Goal: Check status: Check status

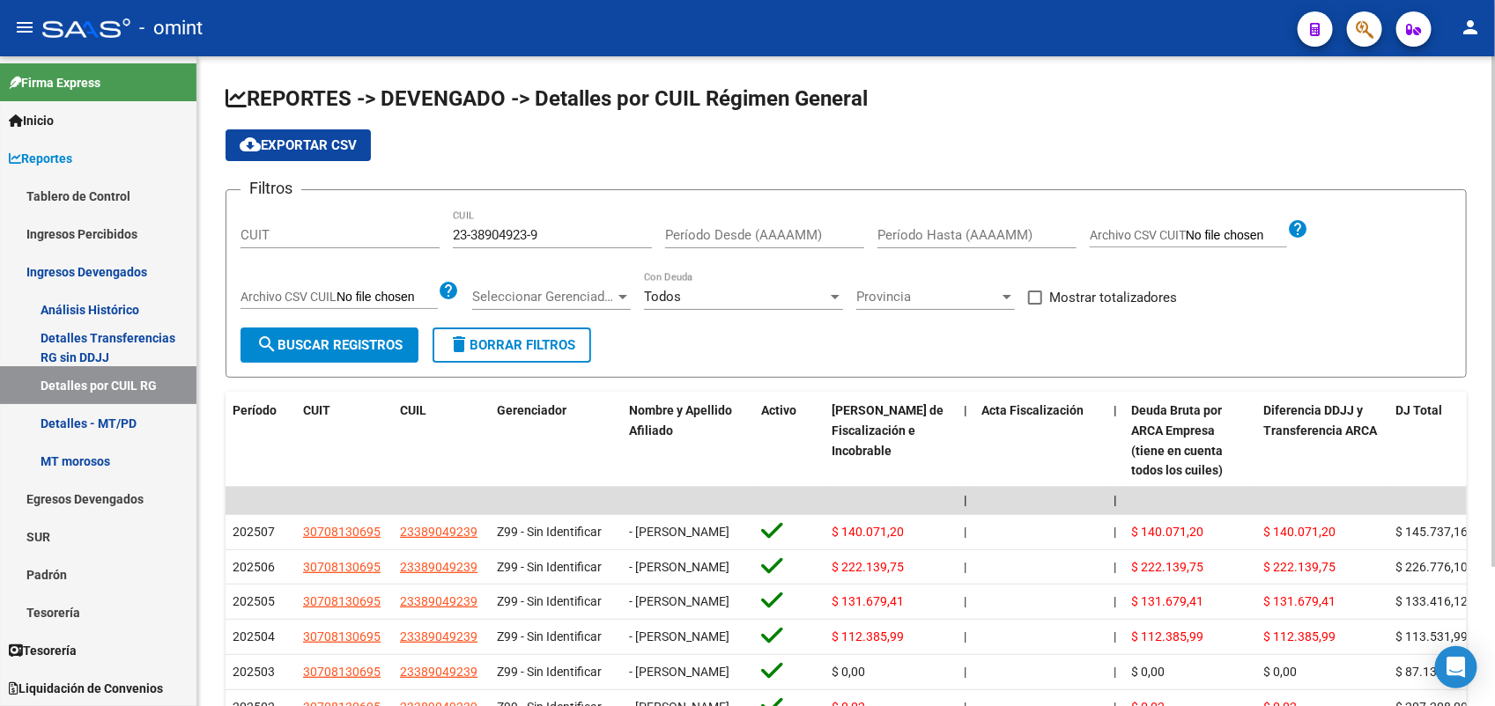
scroll to position [110, 0]
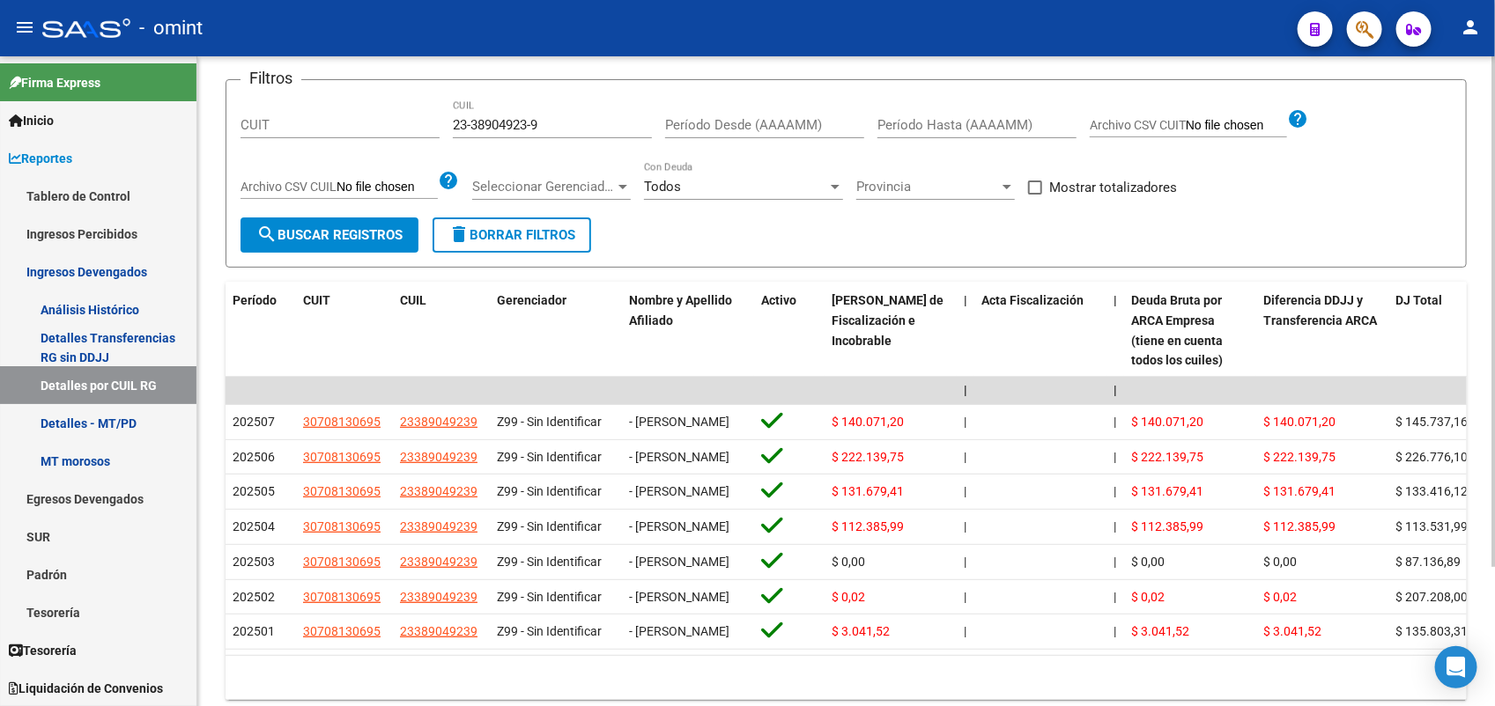
click at [491, 135] on div "23-38904923-9 CUIL" at bounding box center [552, 119] width 199 height 38
click at [496, 115] on div "23-38904923-9 CUIL" at bounding box center [552, 119] width 199 height 38
click at [496, 122] on input "23-38904923-9" at bounding box center [552, 125] width 199 height 16
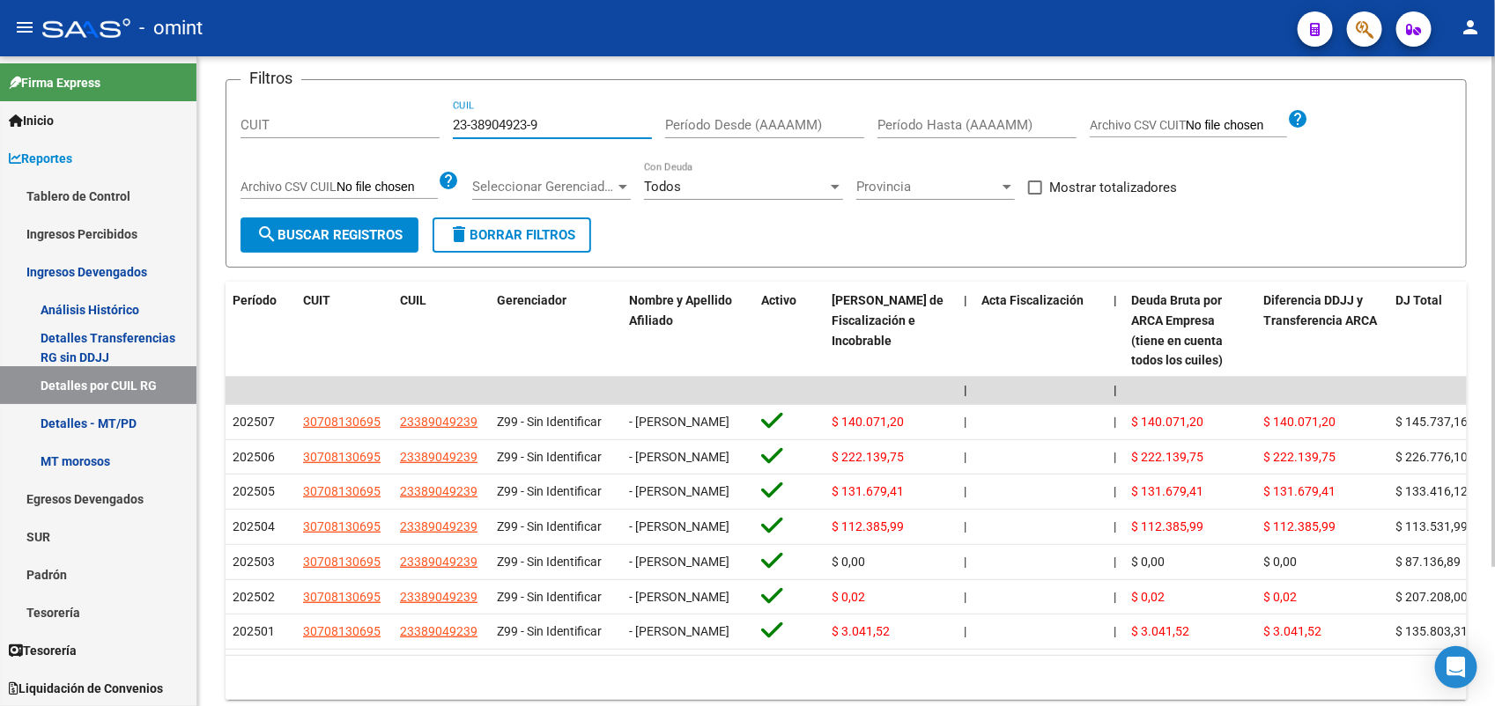
click at [496, 121] on input "23-38904923-9" at bounding box center [552, 125] width 199 height 16
paste input "42109526-4"
click at [318, 230] on span "search Buscar Registros" at bounding box center [329, 235] width 146 height 16
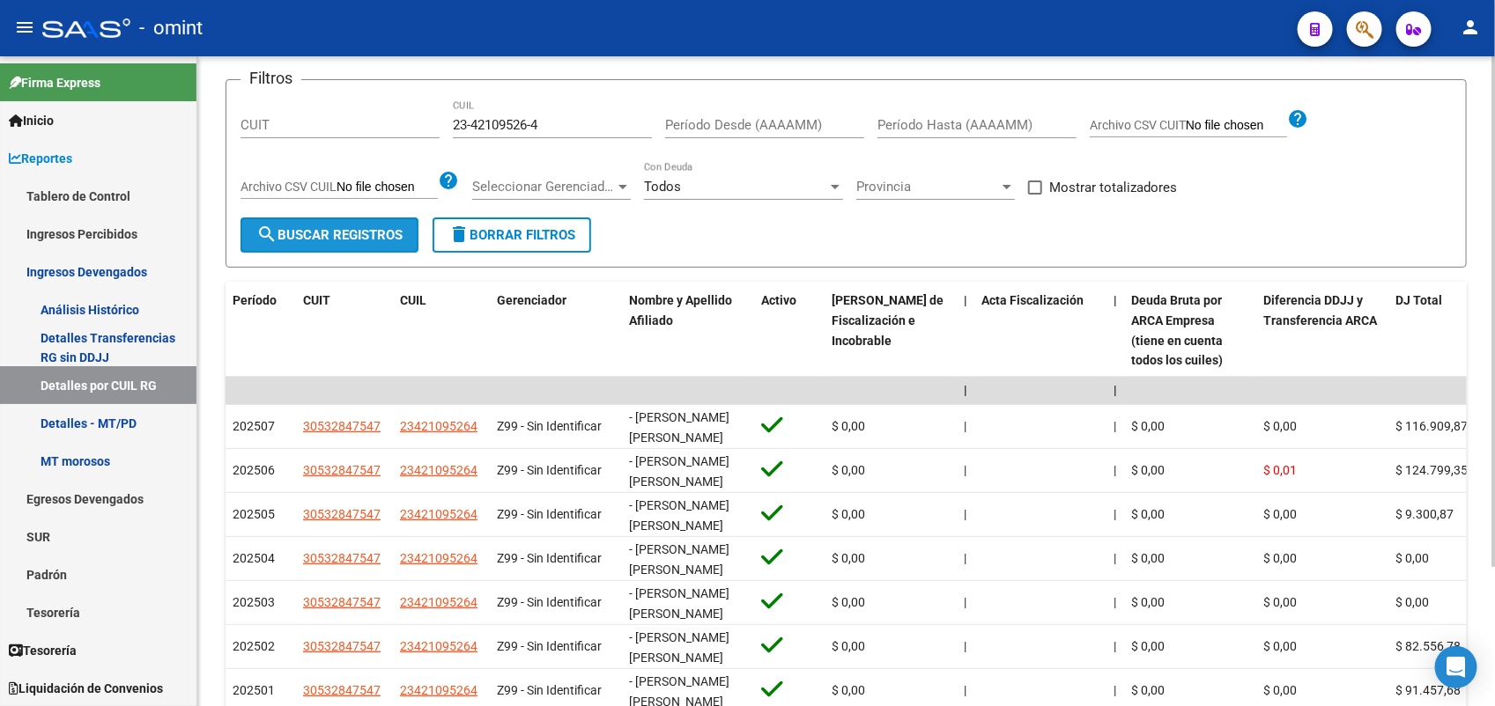
click at [363, 236] on span "search Buscar Registros" at bounding box center [329, 235] width 146 height 16
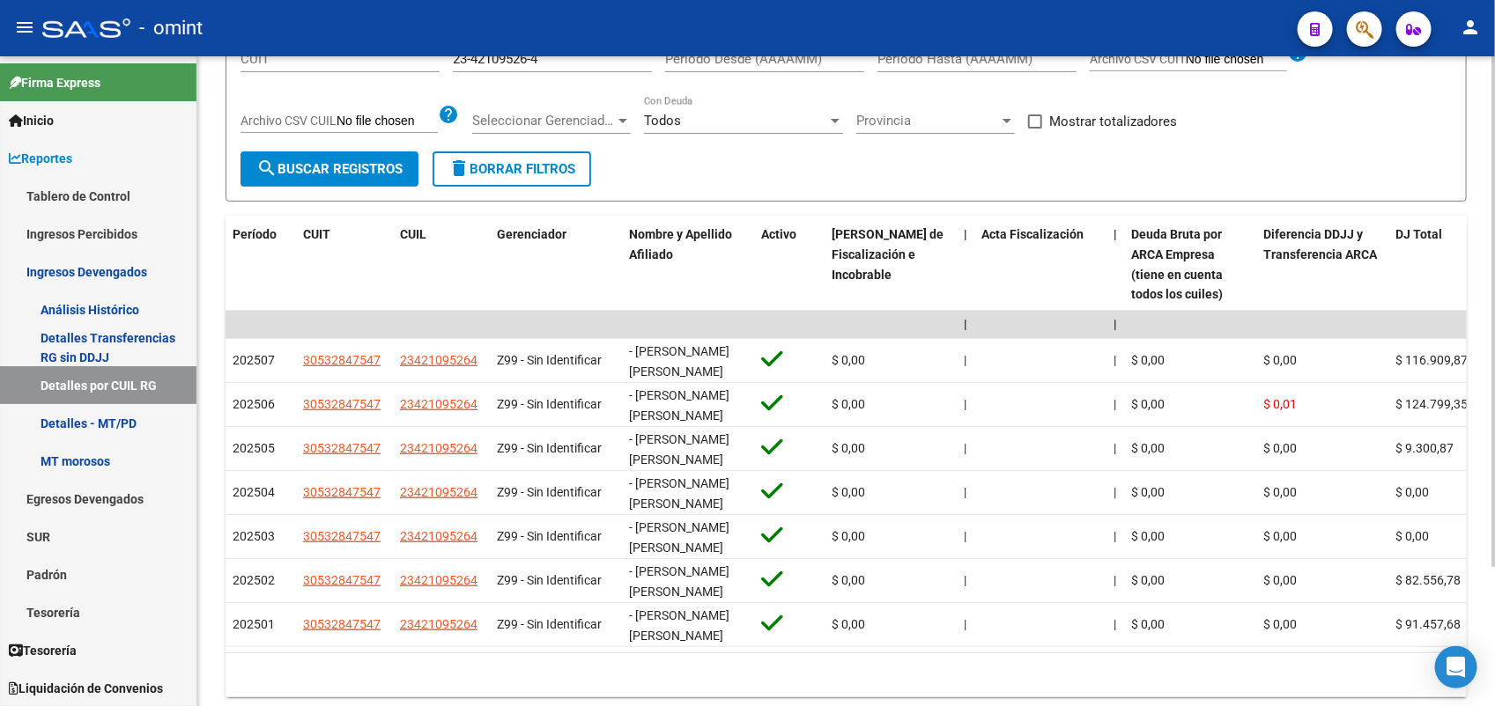
scroll to position [66, 0]
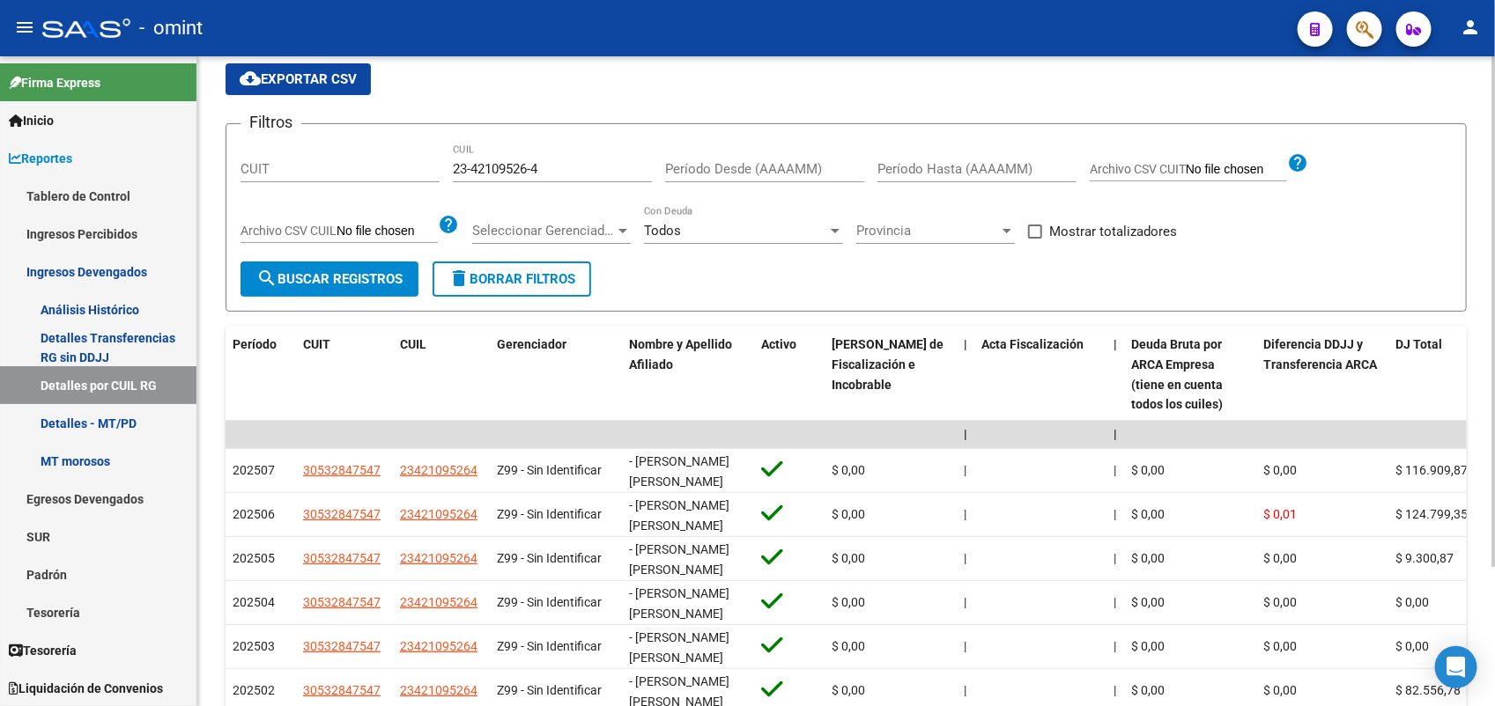
click at [517, 166] on input "23-42109526-4" at bounding box center [552, 169] width 199 height 16
paste input "0-24640139-0"
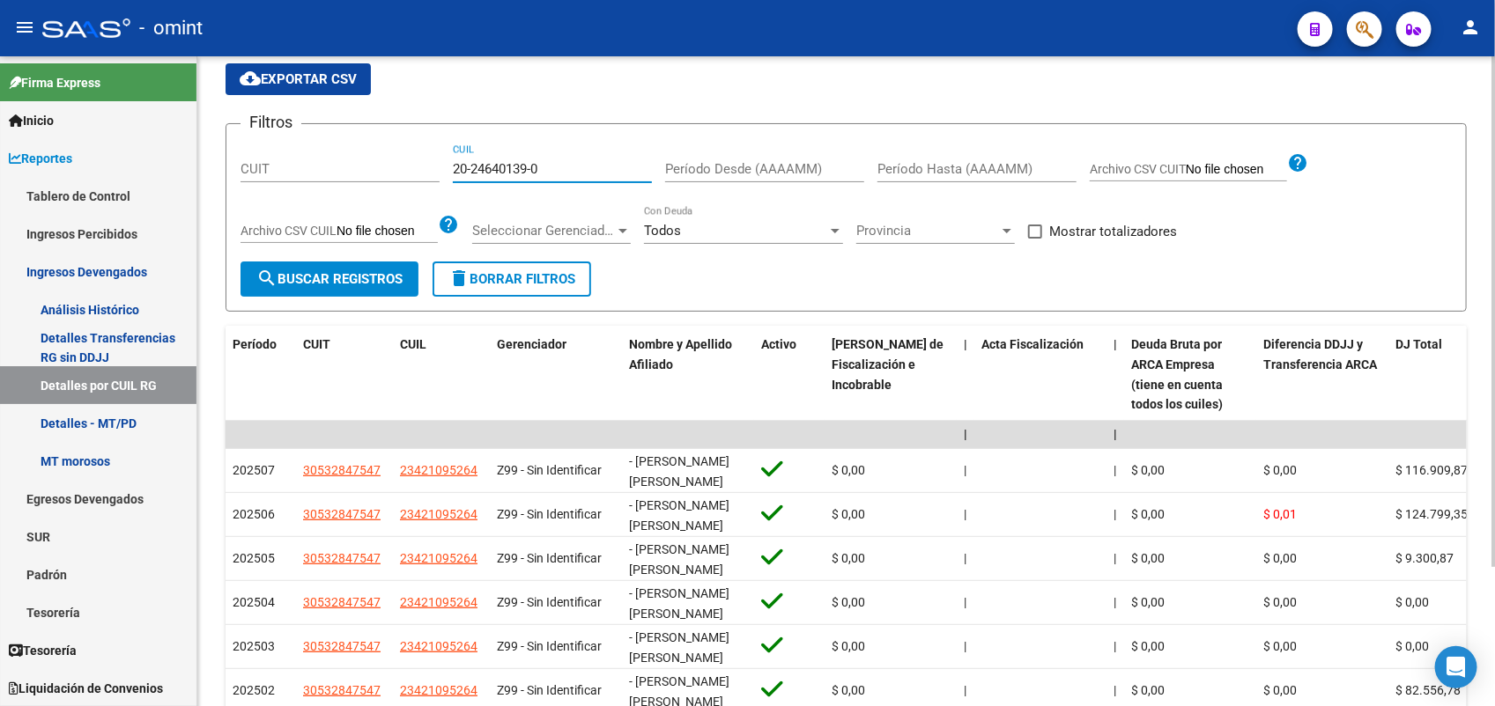
type input "20-24640139-0"
click at [373, 264] on button "search Buscar Registros" at bounding box center [329, 279] width 178 height 35
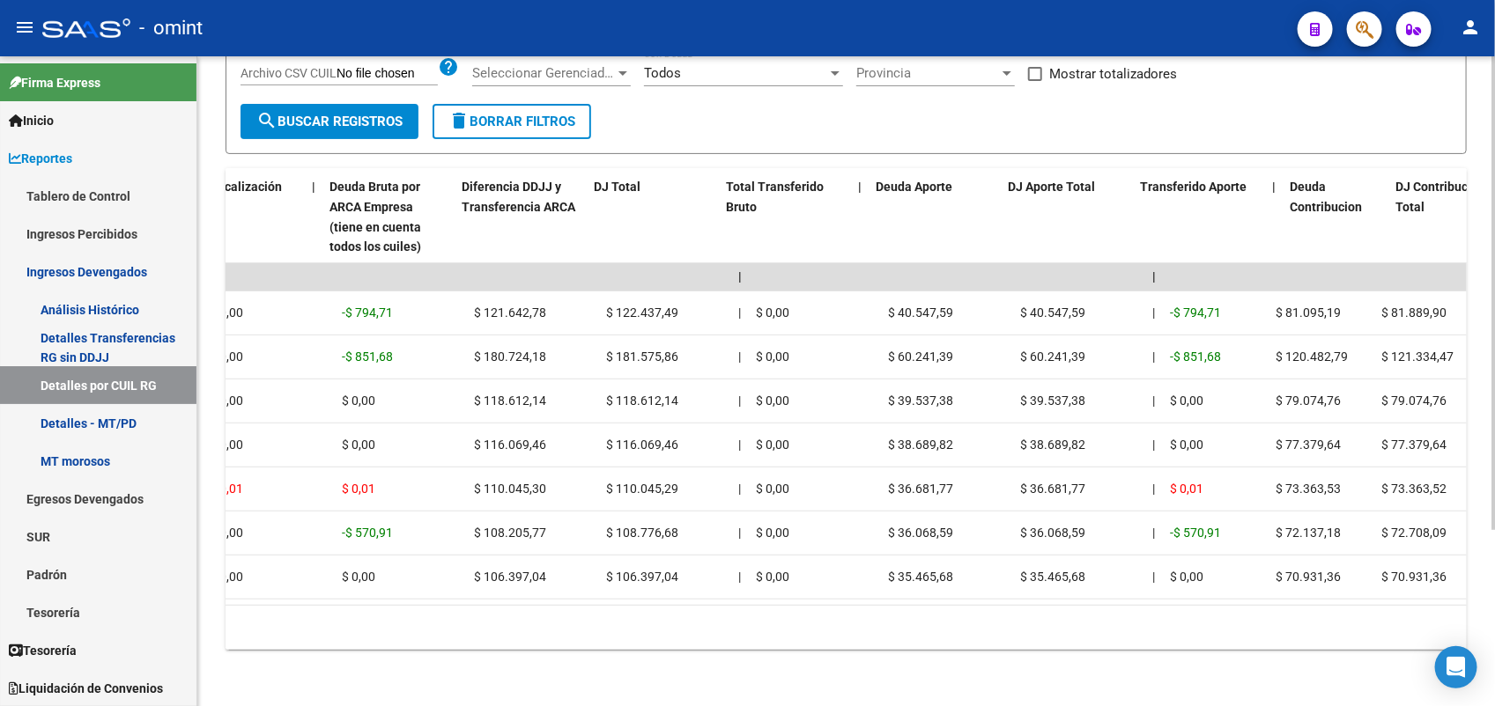
scroll to position [0, 802]
